Goal: Transaction & Acquisition: Purchase product/service

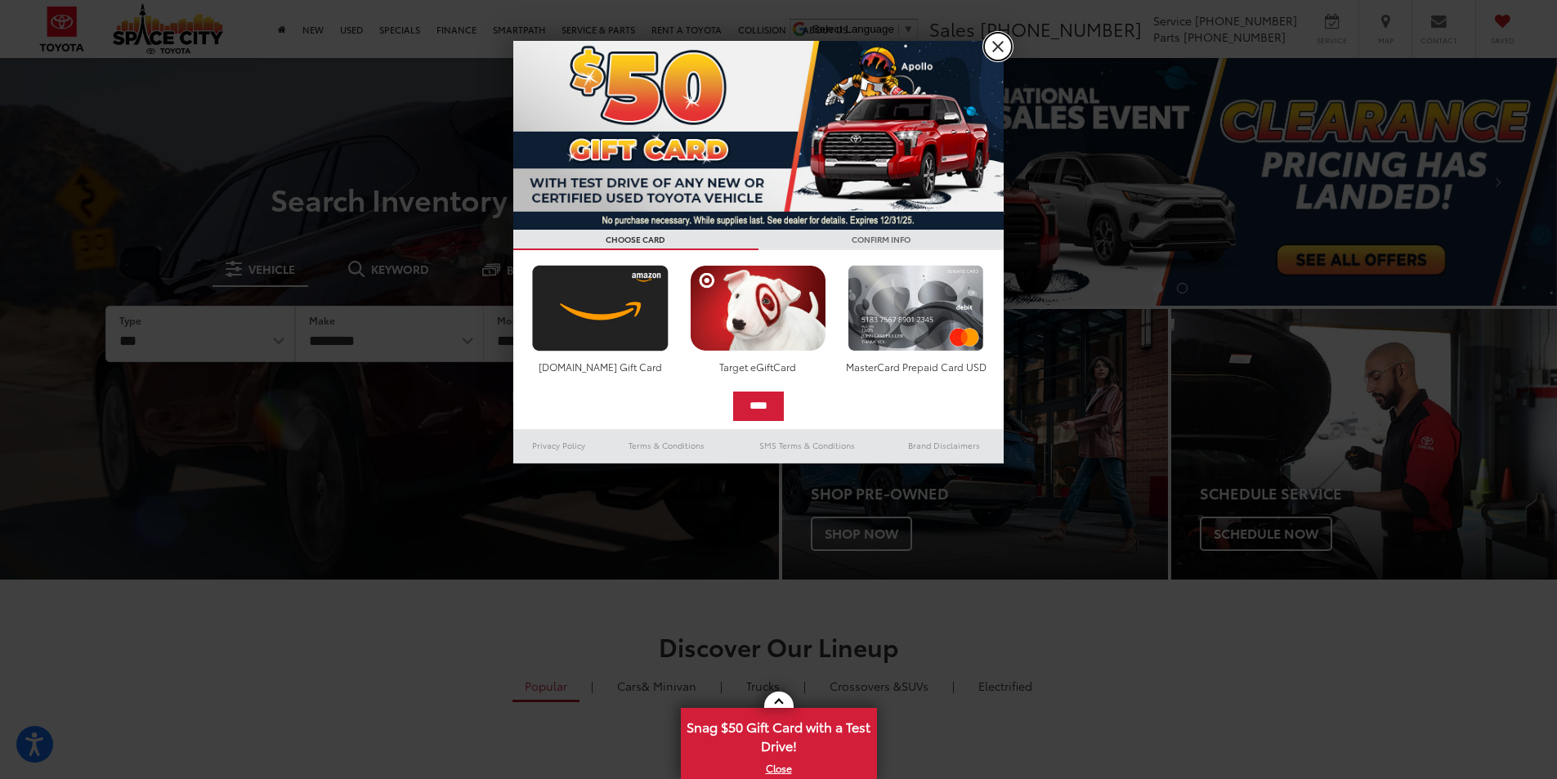
click at [998, 47] on link "X" at bounding box center [998, 47] width 28 height 28
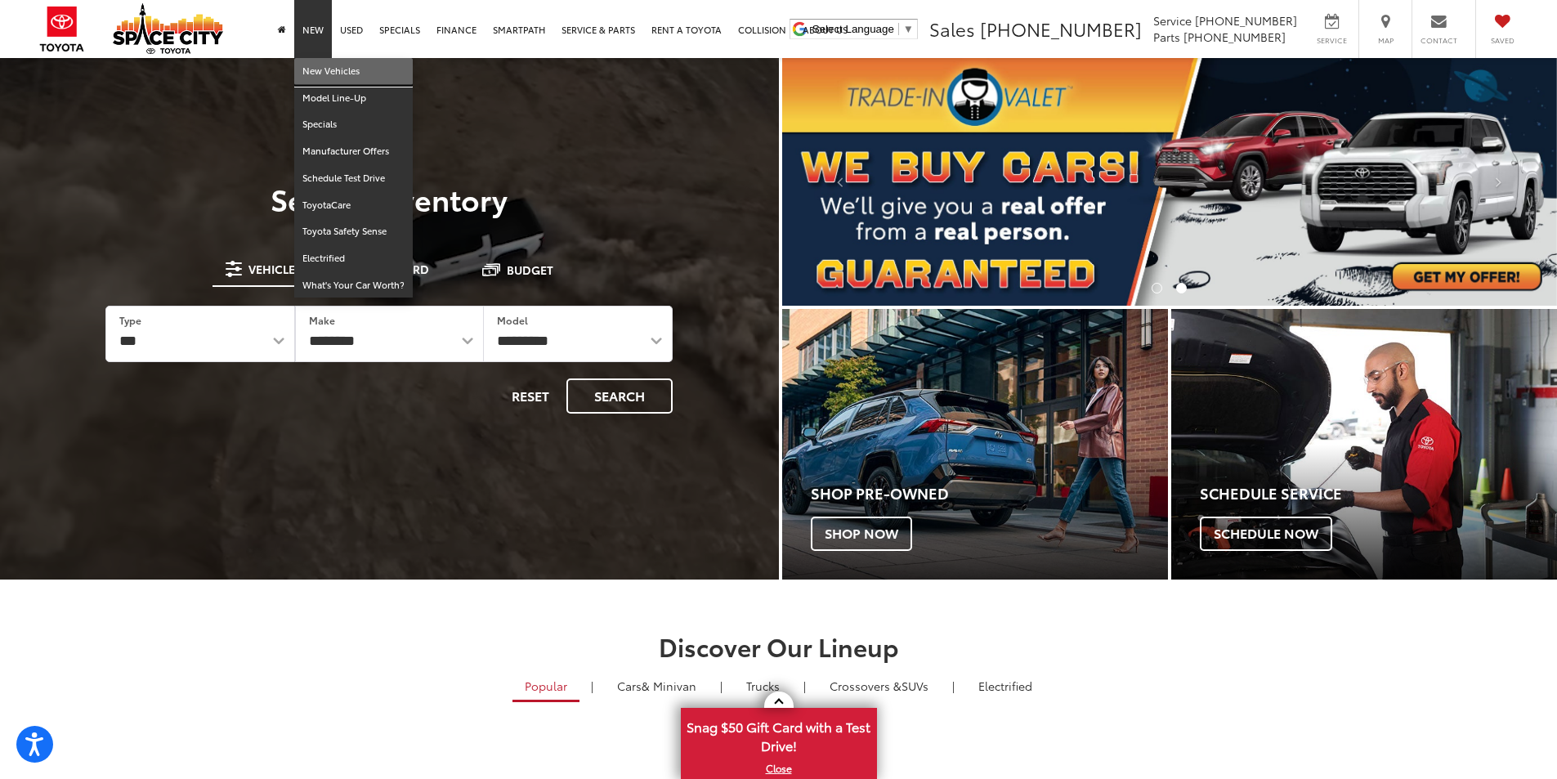
click at [324, 69] on link "New Vehicles" at bounding box center [353, 71] width 118 height 27
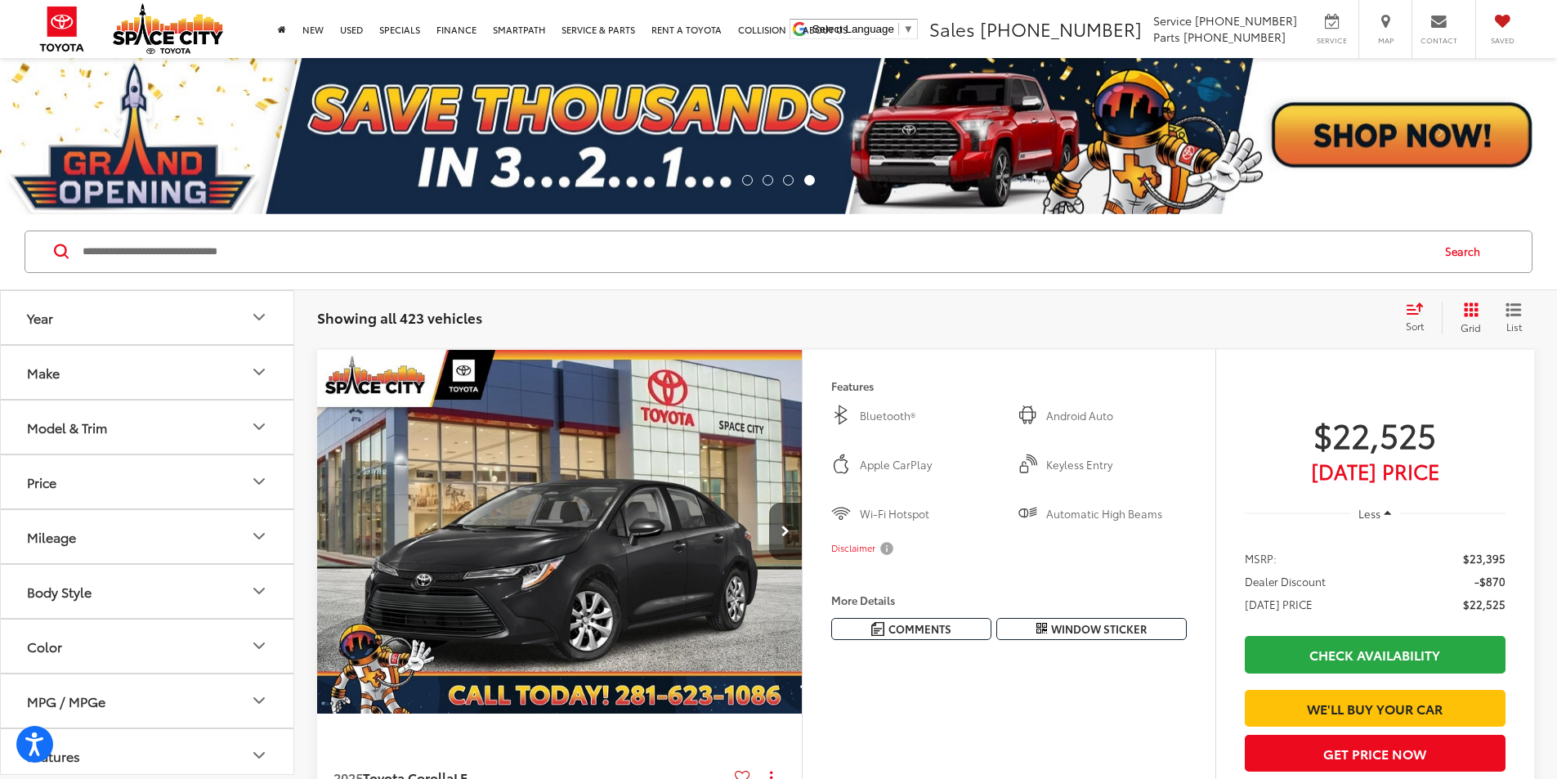
click at [209, 442] on button "Model & Trim" at bounding box center [148, 426] width 294 height 53
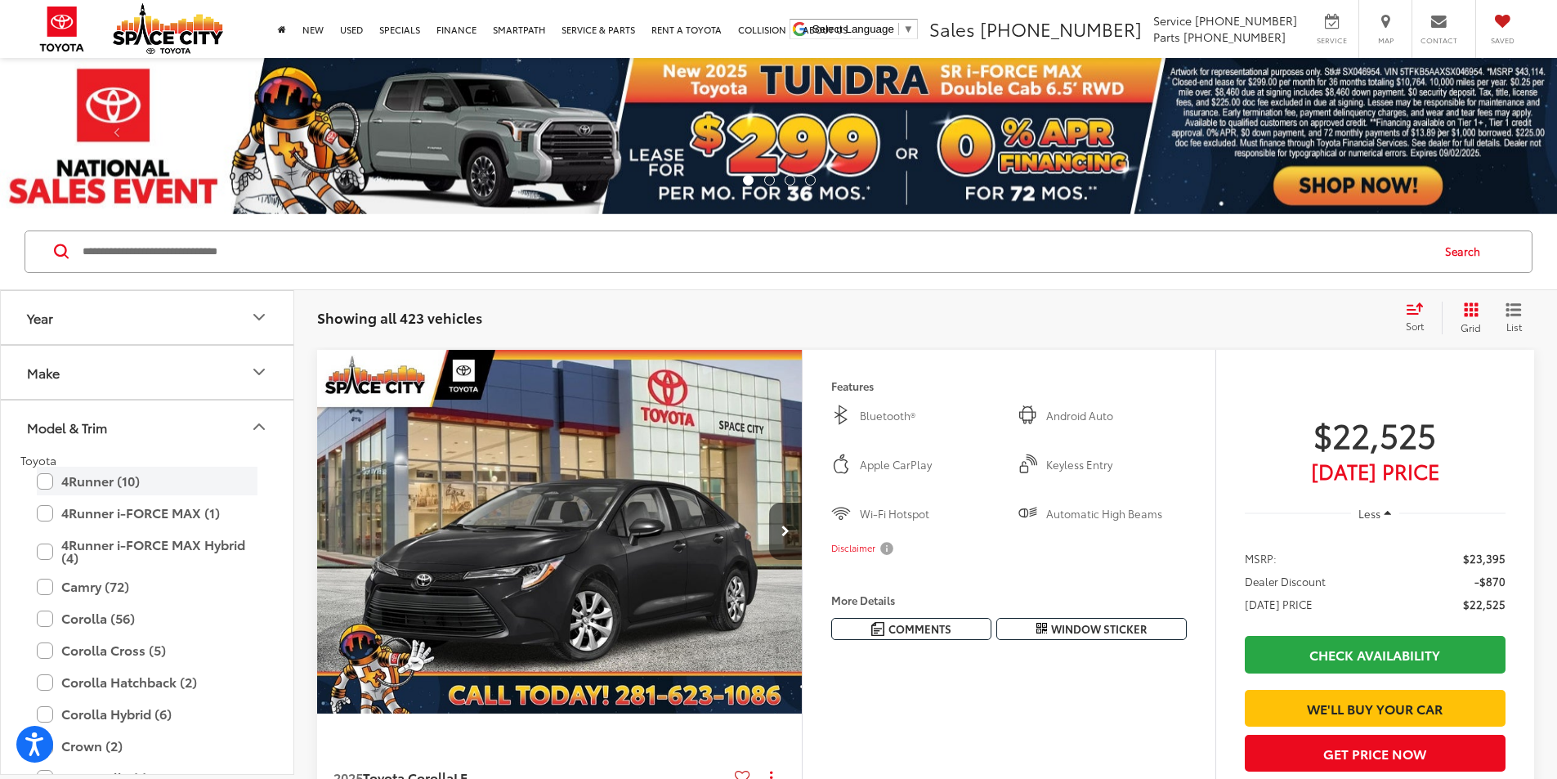
click at [42, 477] on label "4Runner (10)" at bounding box center [147, 481] width 221 height 29
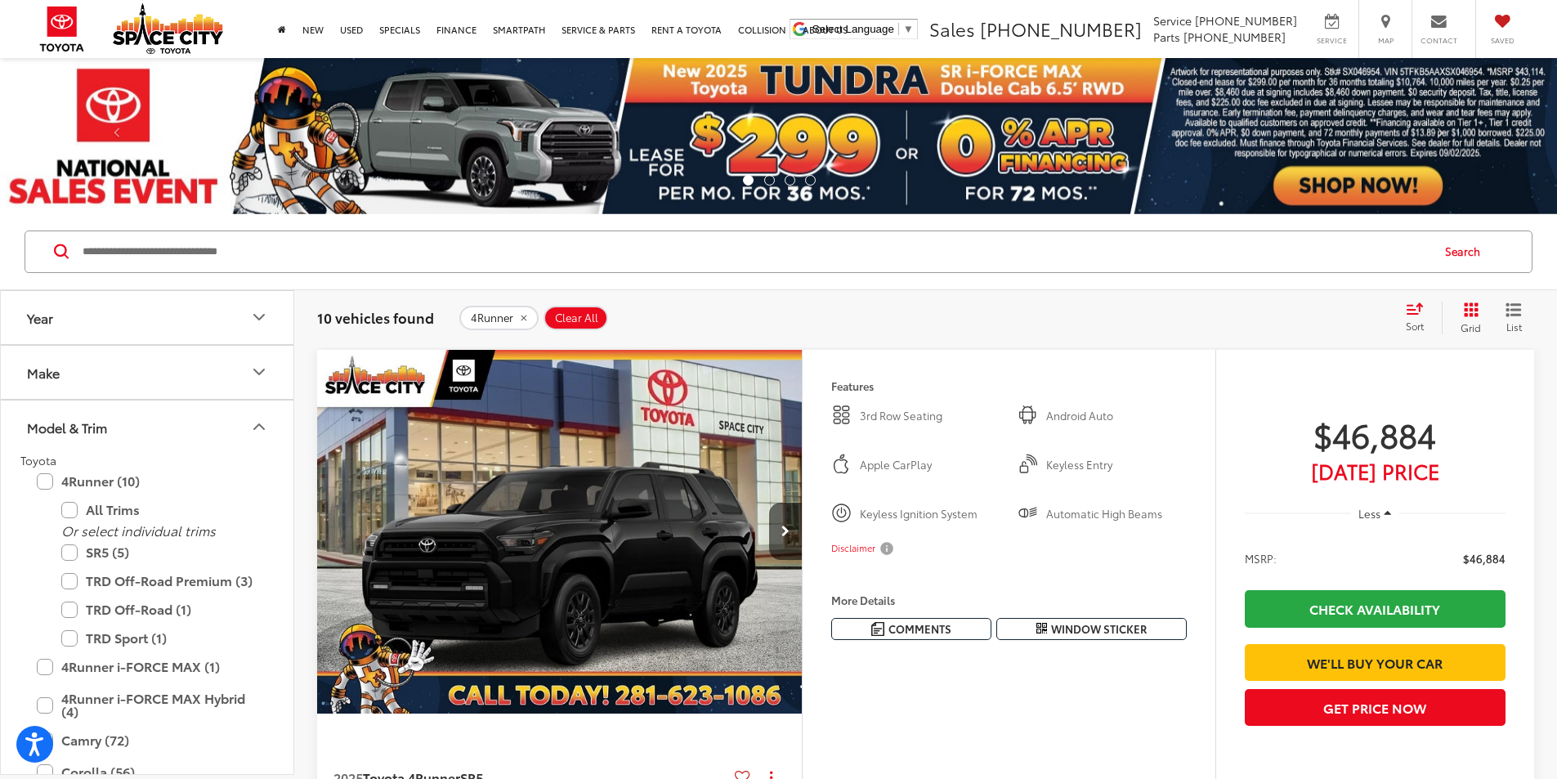
click at [985, 315] on div "4Runner Clear All + 0" at bounding box center [924, 318] width 931 height 25
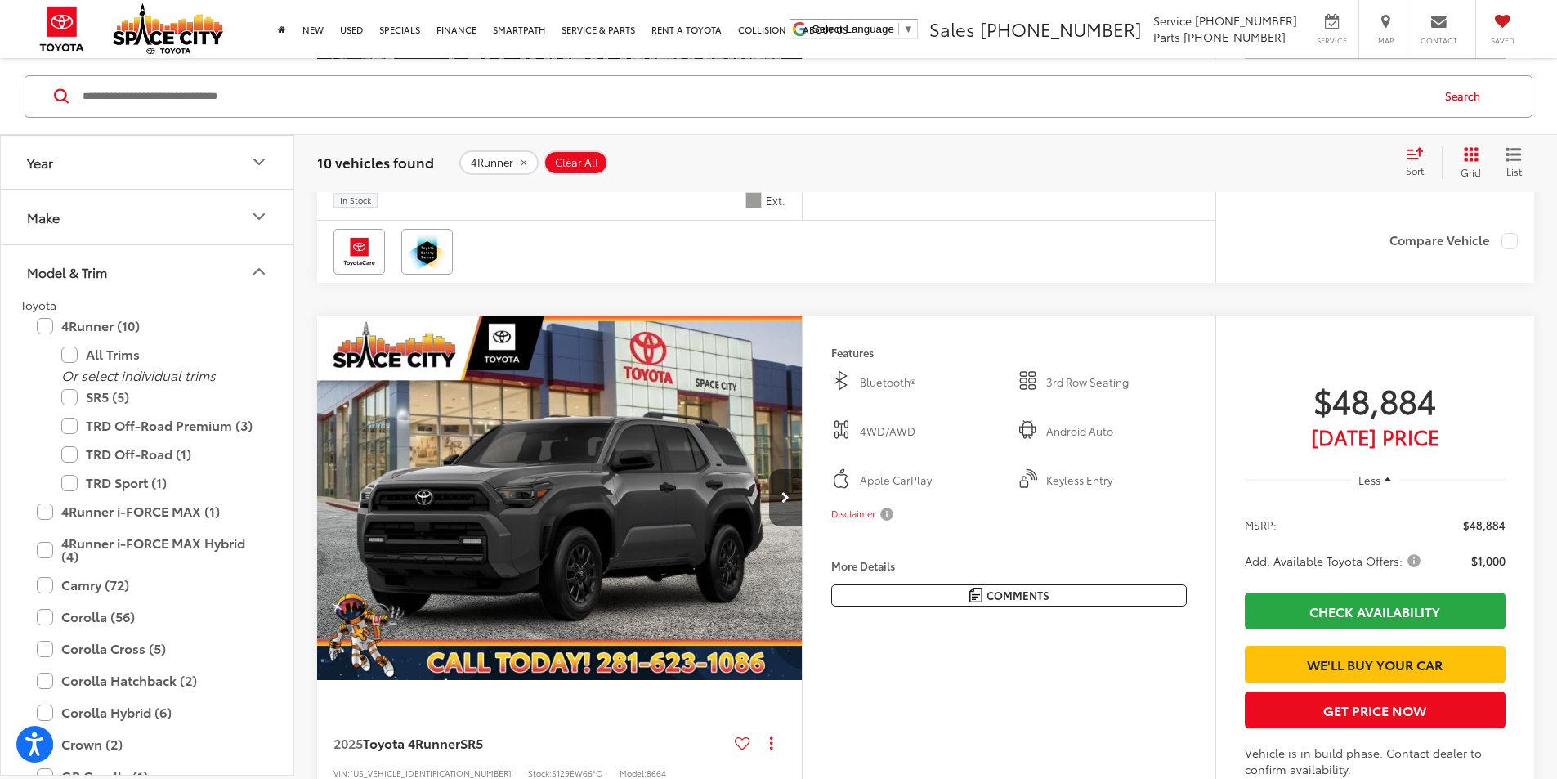
scroll to position [2288, 0]
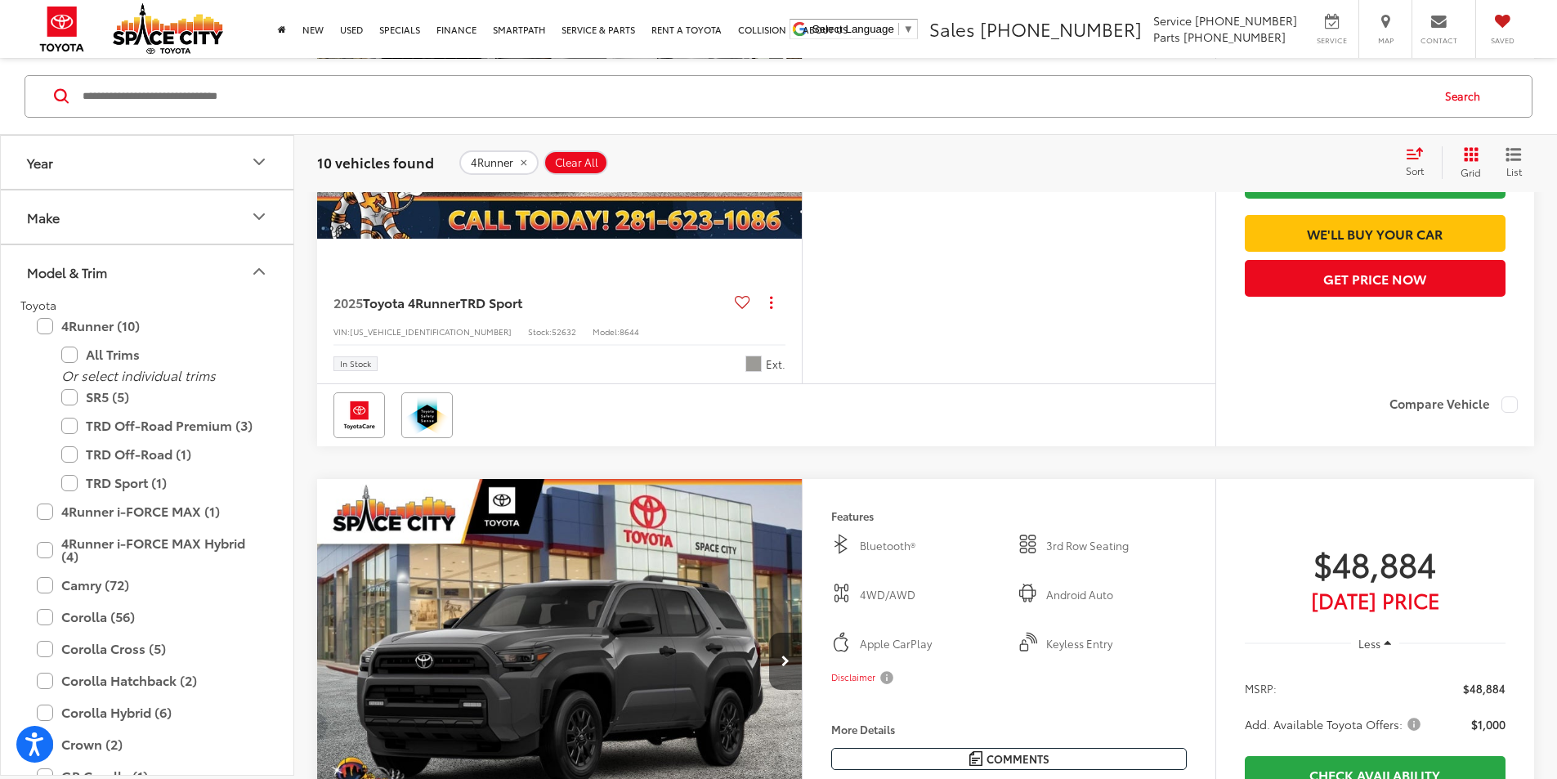
click at [802, 85] on button "Next image" at bounding box center [785, 56] width 33 height 57
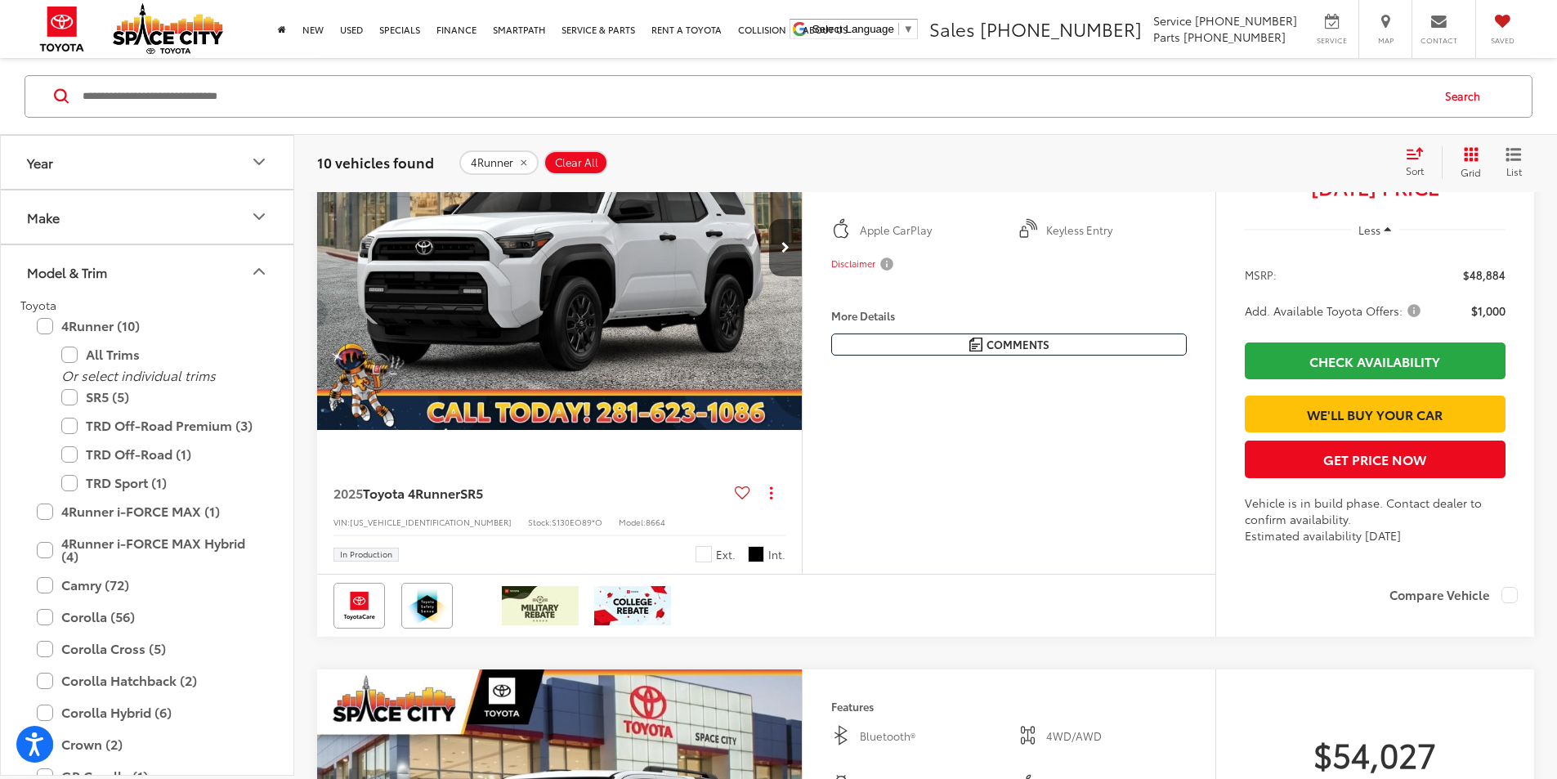
scroll to position [2897, 0]
